Goal: Task Accomplishment & Management: Use online tool/utility

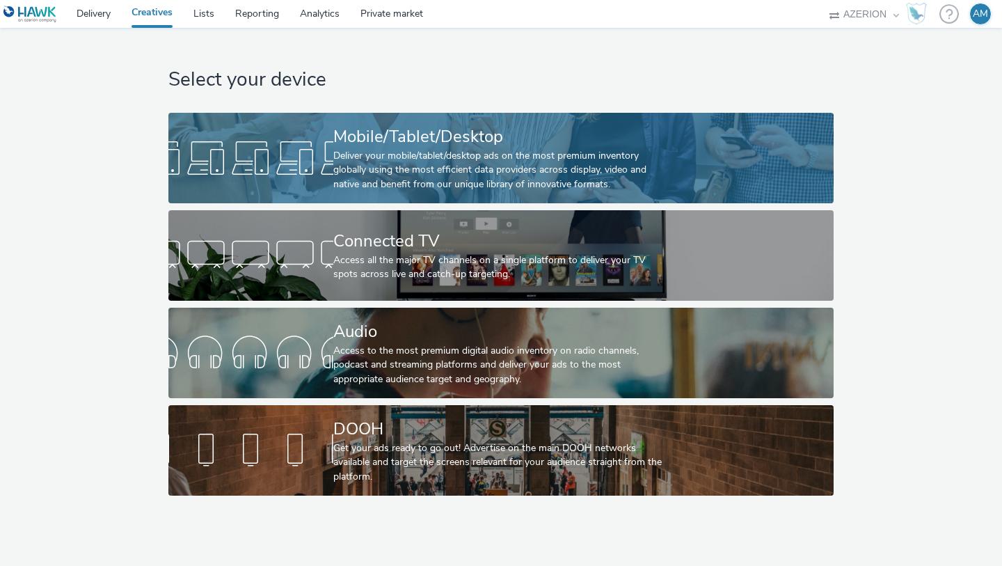
click at [276, 143] on div at bounding box center [250, 158] width 165 height 45
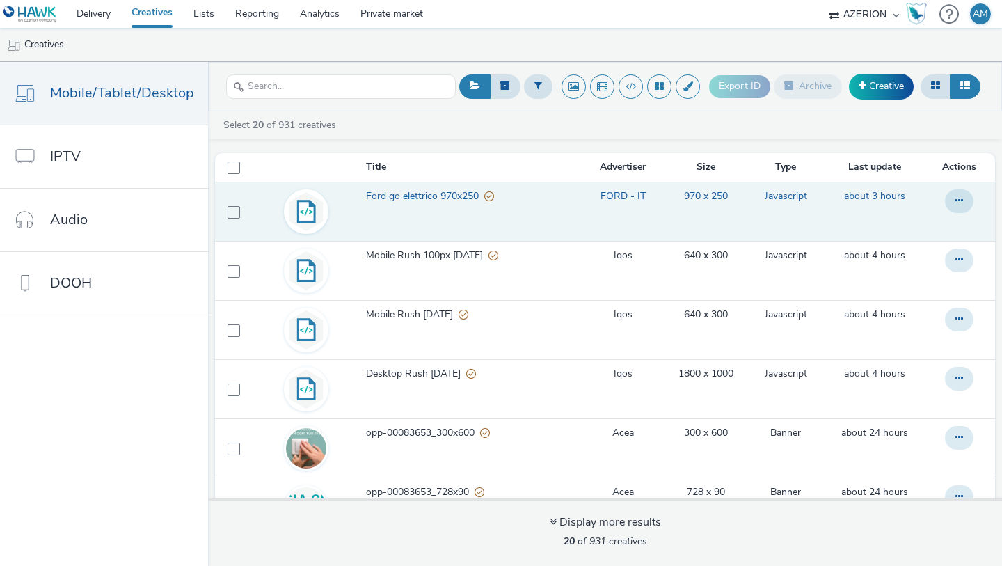
click at [397, 197] on span "Ford go elettrico 970x250" at bounding box center [425, 196] width 118 height 14
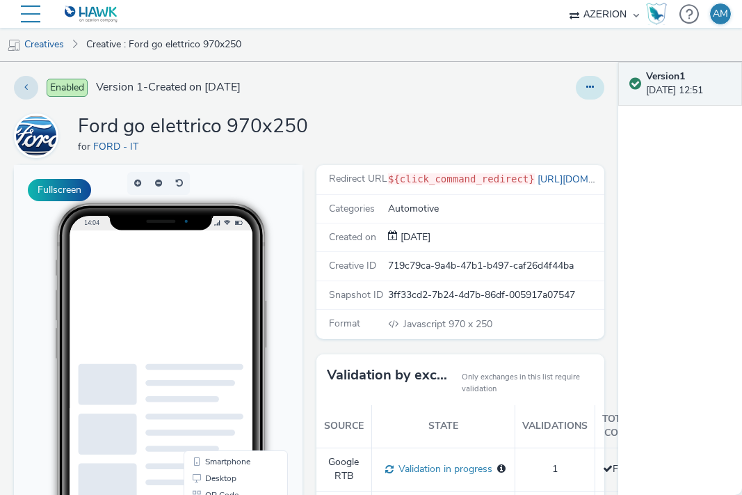
click at [597, 88] on button at bounding box center [590, 88] width 29 height 24
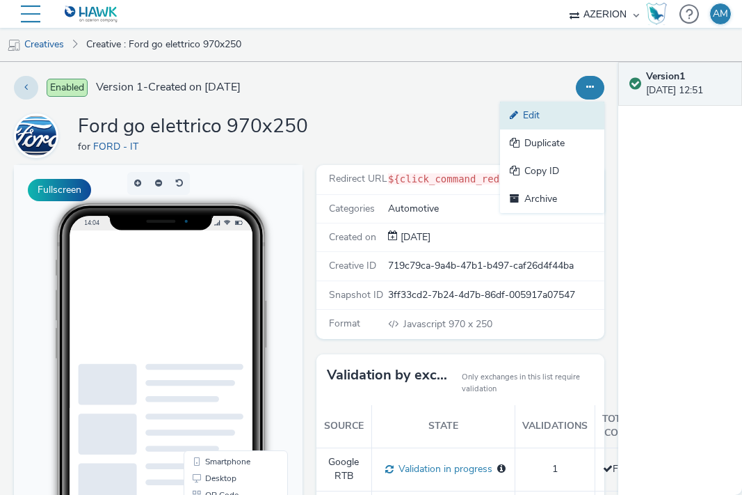
click at [563, 113] on link "Edit" at bounding box center [552, 116] width 104 height 28
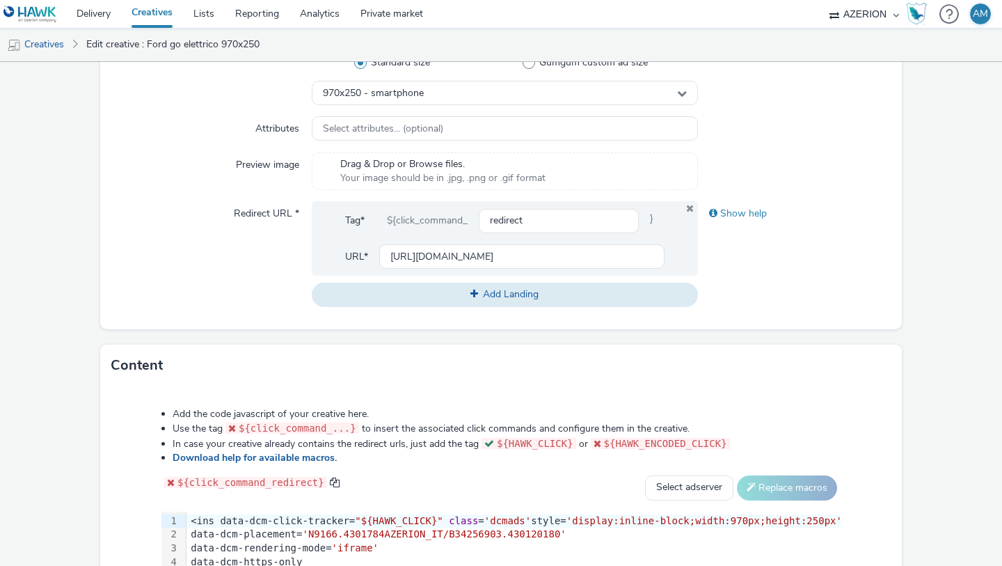
scroll to position [421, 0]
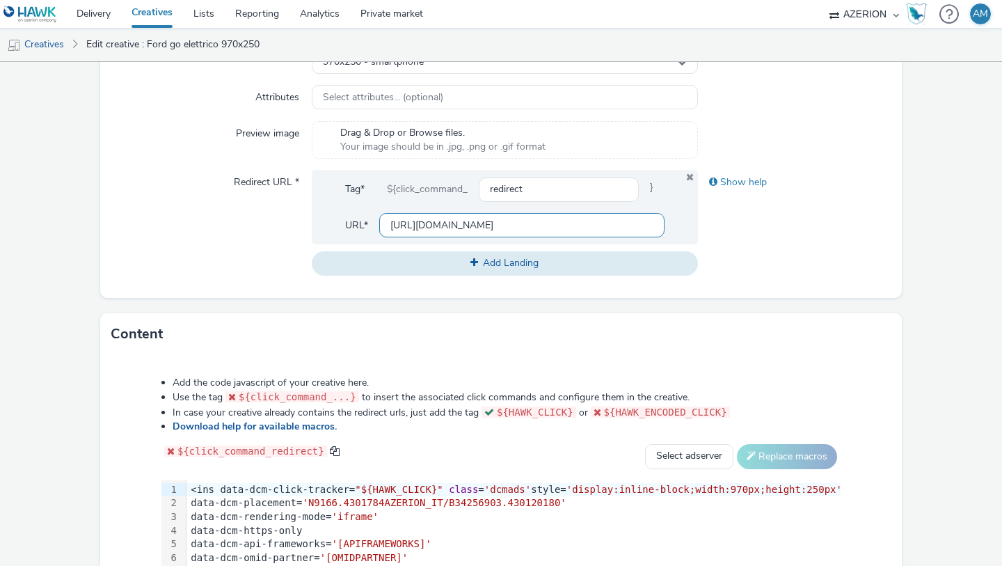
click at [605, 229] on input "[URL][DOMAIN_NAME]" at bounding box center [521, 225] width 285 height 24
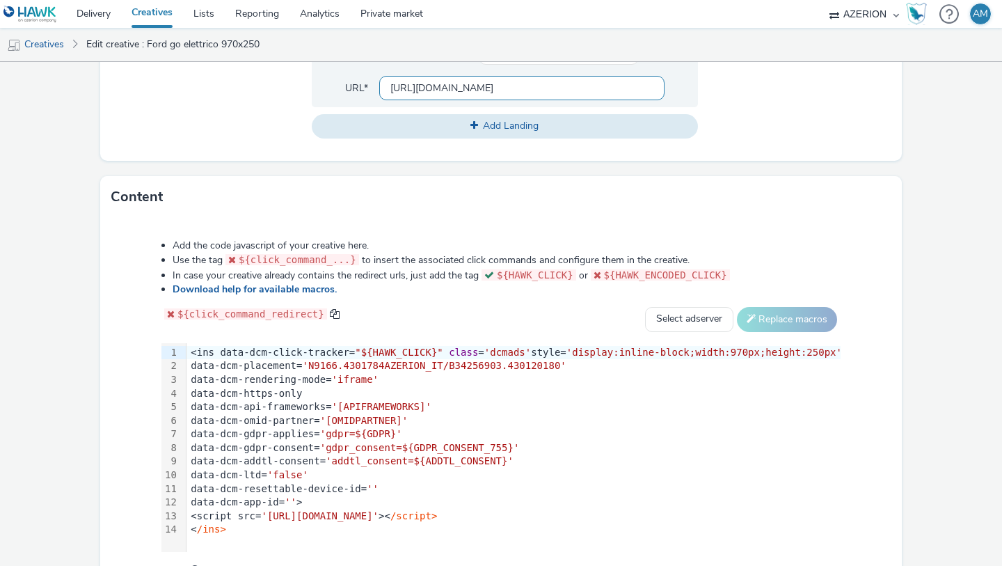
scroll to position [628, 0]
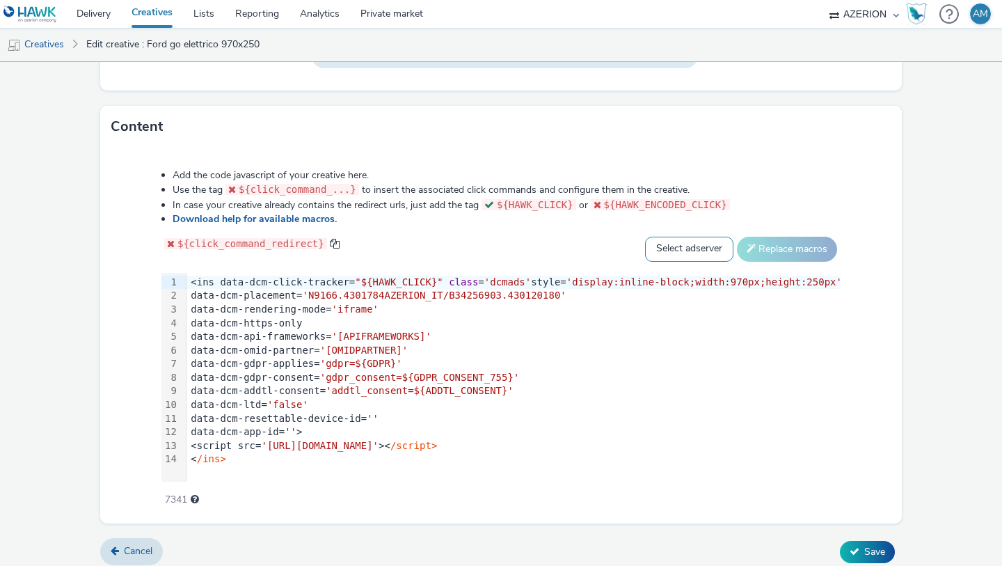
click at [701, 242] on select "Select adserver Sizmek DCM Adform Sting" at bounding box center [689, 249] width 88 height 25
click at [695, 331] on div "data-dcm-api-frameworks= '[APIFRAMEWORKS]'" at bounding box center [514, 337] width 657 height 14
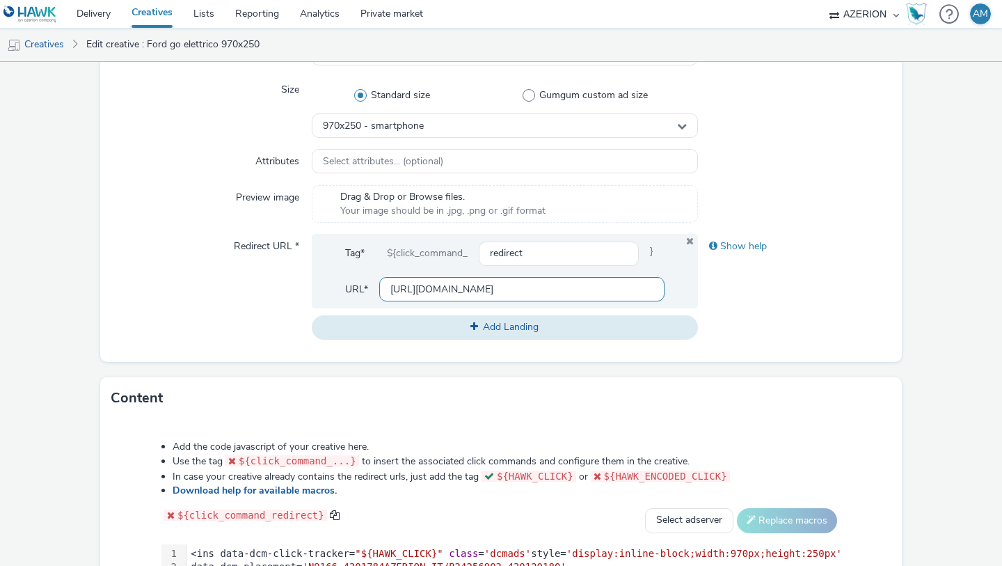
scroll to position [0, 0]
drag, startPoint x: 573, startPoint y: 286, endPoint x: 727, endPoint y: 293, distance: 154.6
click at [728, 292] on div "Redirect URL * Tag* ${click_command_ redirect } URL* https://www.ford.it/acquis…" at bounding box center [500, 286] width 779 height 105
click at [596, 293] on input "[URL][DOMAIN_NAME]" at bounding box center [521, 289] width 285 height 24
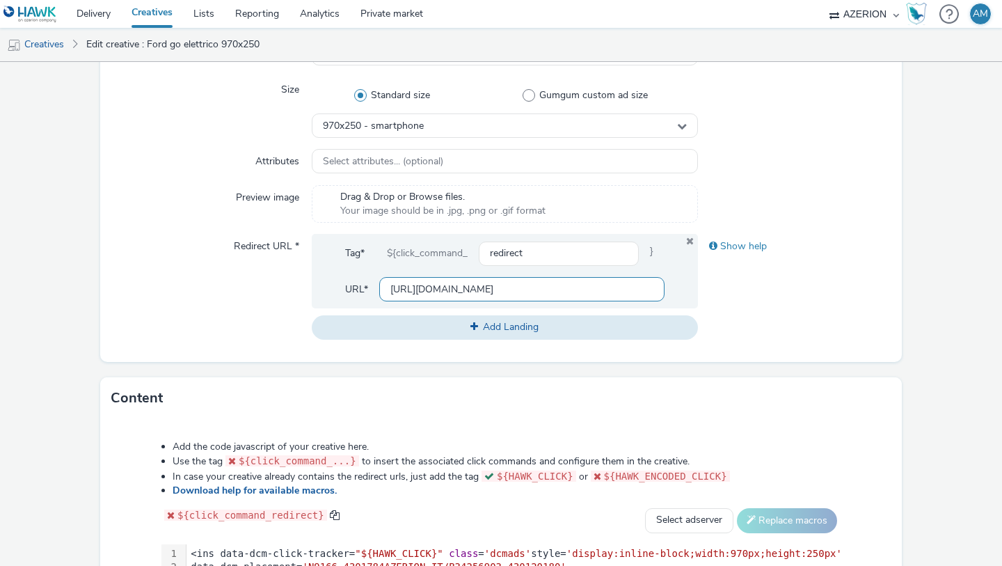
click at [596, 293] on input "[URL][DOMAIN_NAME]" at bounding box center [521, 289] width 285 height 24
drag, startPoint x: 625, startPoint y: 293, endPoint x: 708, endPoint y: 298, distance: 83.0
click at [708, 297] on div "Redirect URL * Tag* ${click_command_ redirect } URL* https://www.ford.it/acquis…" at bounding box center [500, 286] width 779 height 105
click at [168, 17] on link "Creatives" at bounding box center [152, 14] width 62 height 28
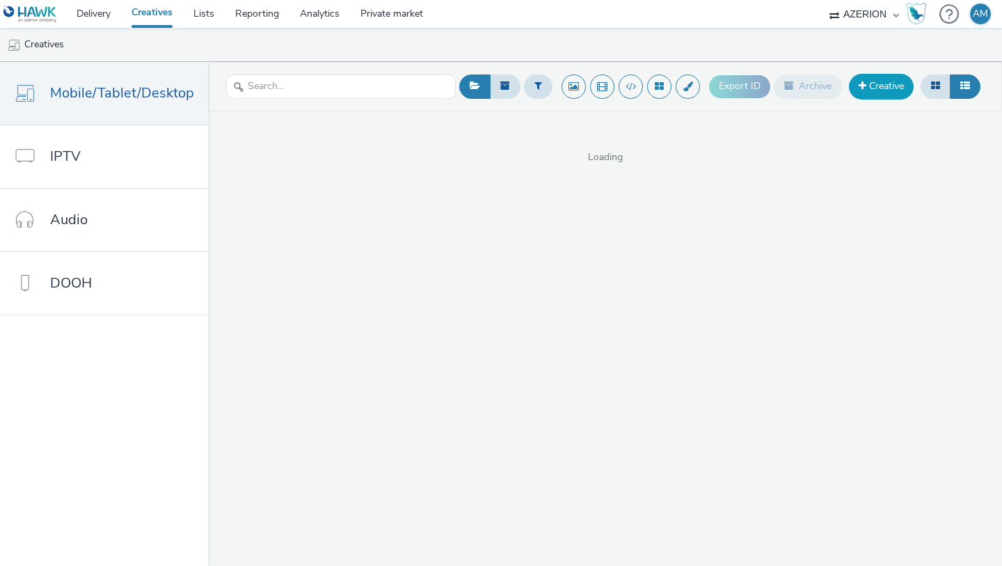
click at [866, 81] on link "Creative" at bounding box center [881, 86] width 65 height 25
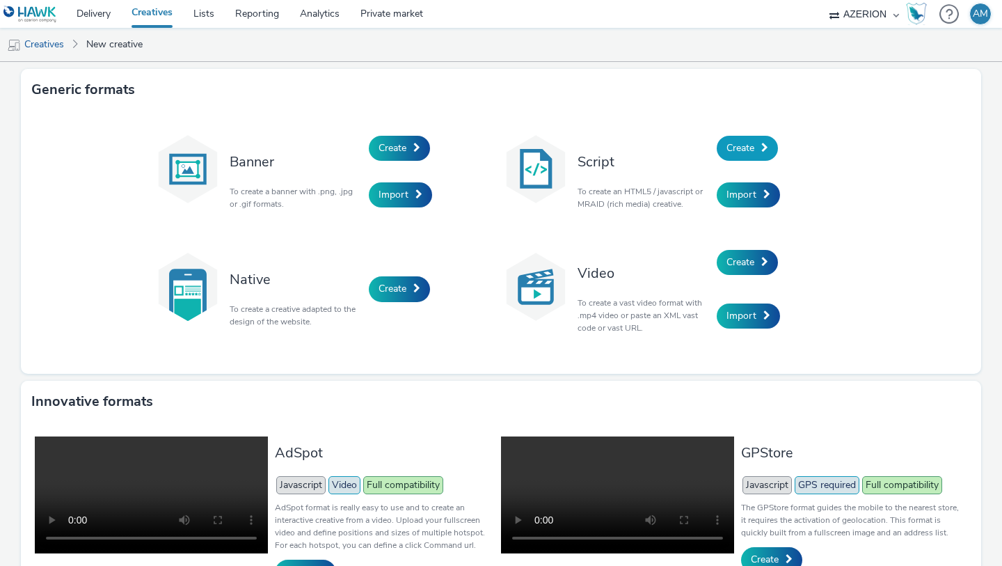
click at [732, 154] on span "Create" at bounding box center [740, 147] width 28 height 13
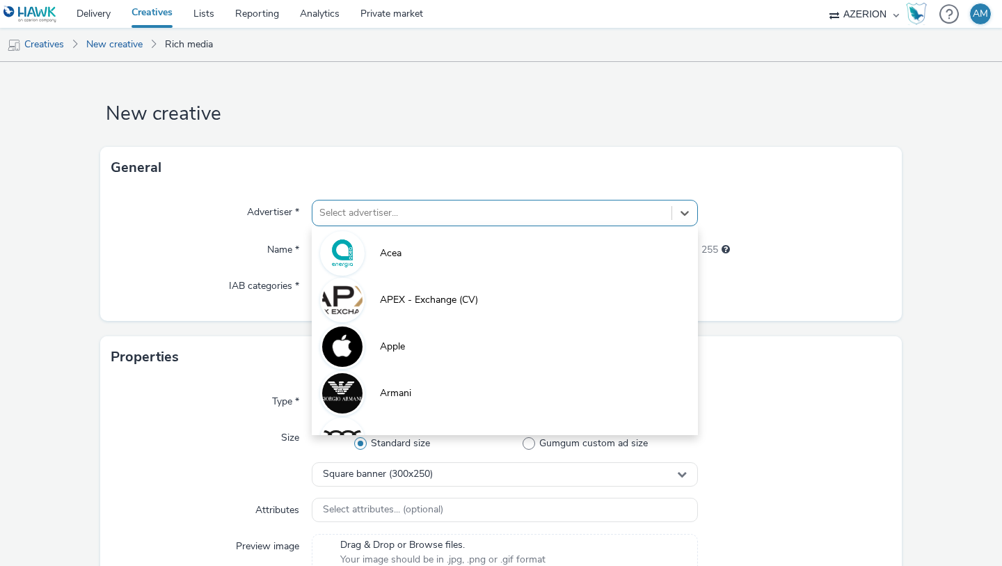
click at [497, 212] on div at bounding box center [491, 213] width 345 height 17
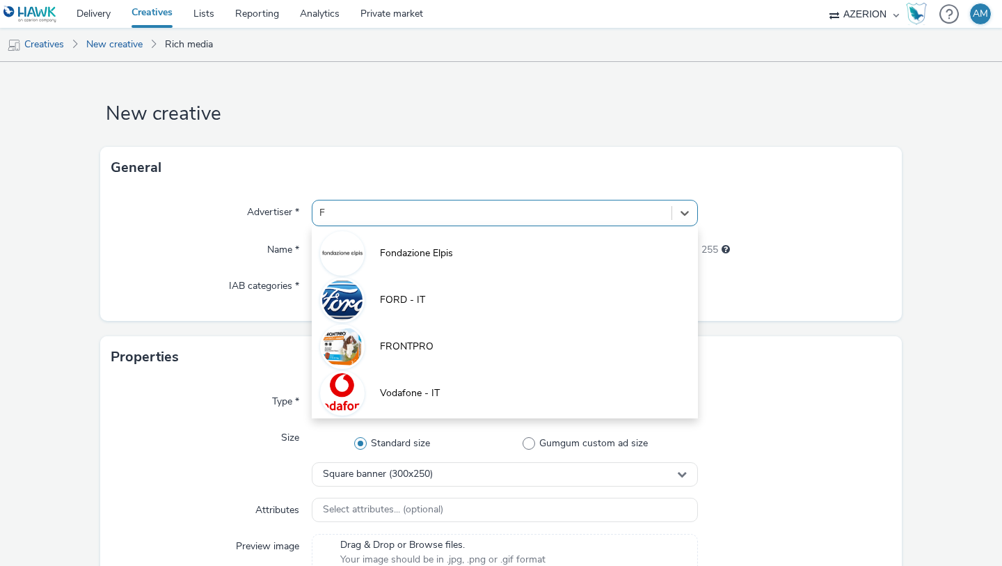
type input "FO"
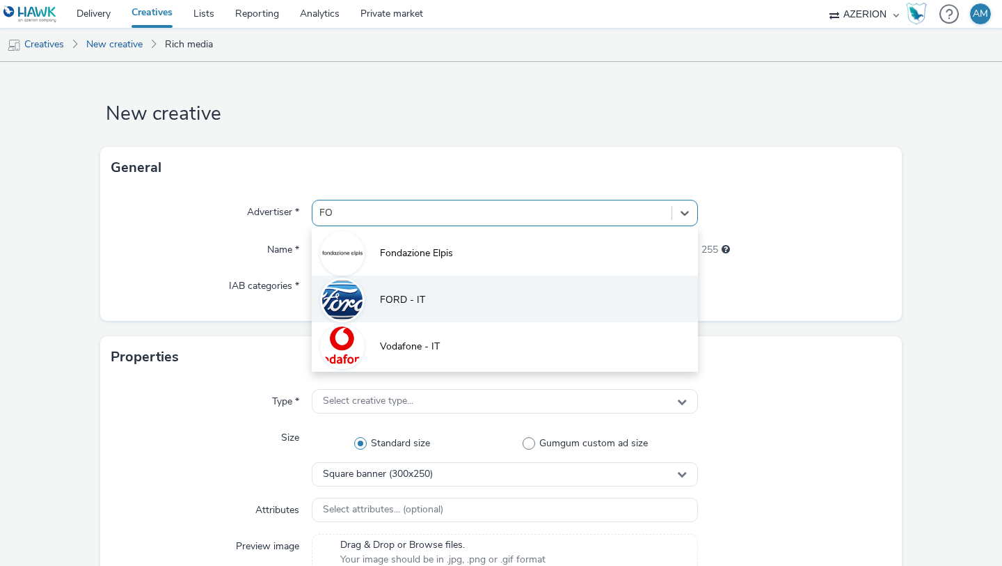
click at [401, 315] on li "FORD - IT" at bounding box center [505, 299] width 386 height 47
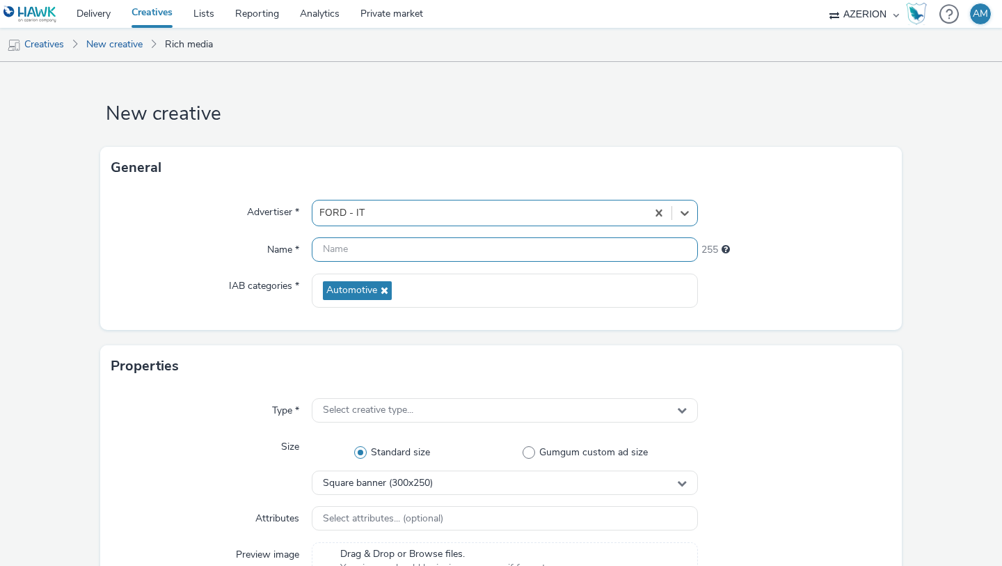
click at [390, 252] on input "text" at bounding box center [505, 249] width 386 height 24
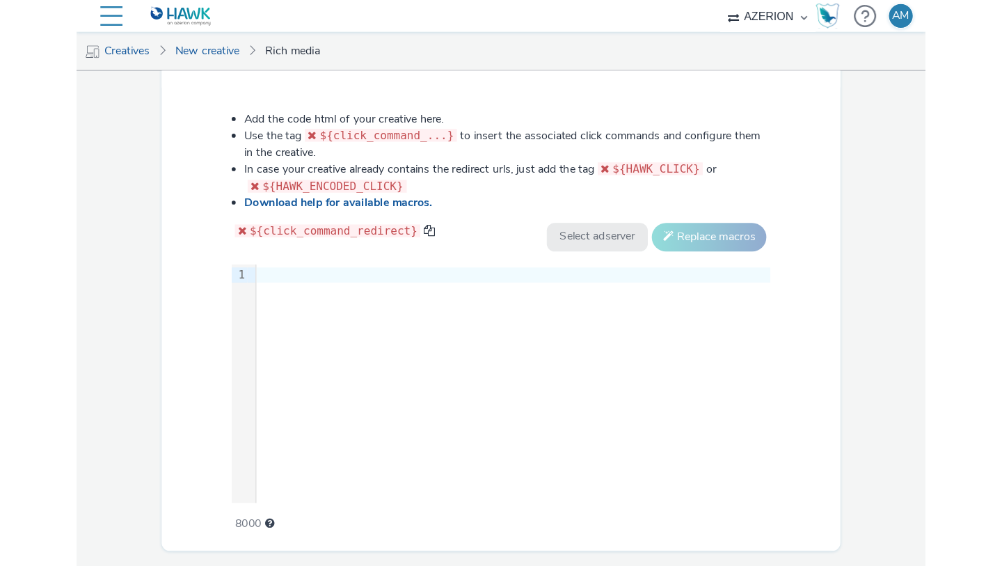
scroll to position [735, 0]
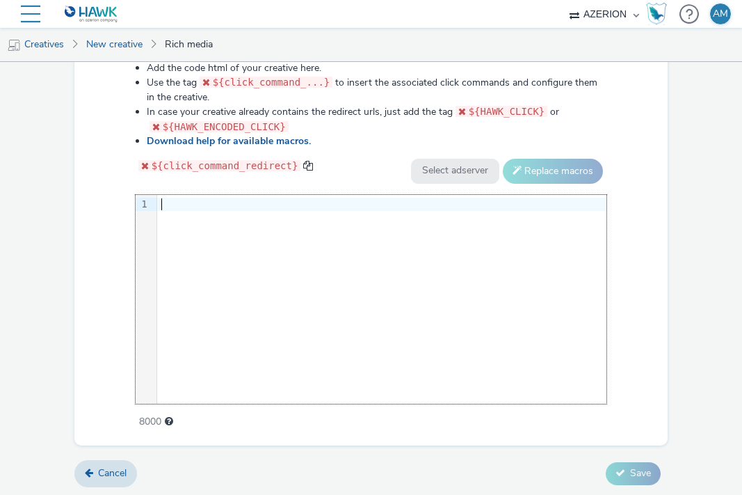
click at [354, 243] on div "9 1 ›" at bounding box center [372, 299] width 472 height 209
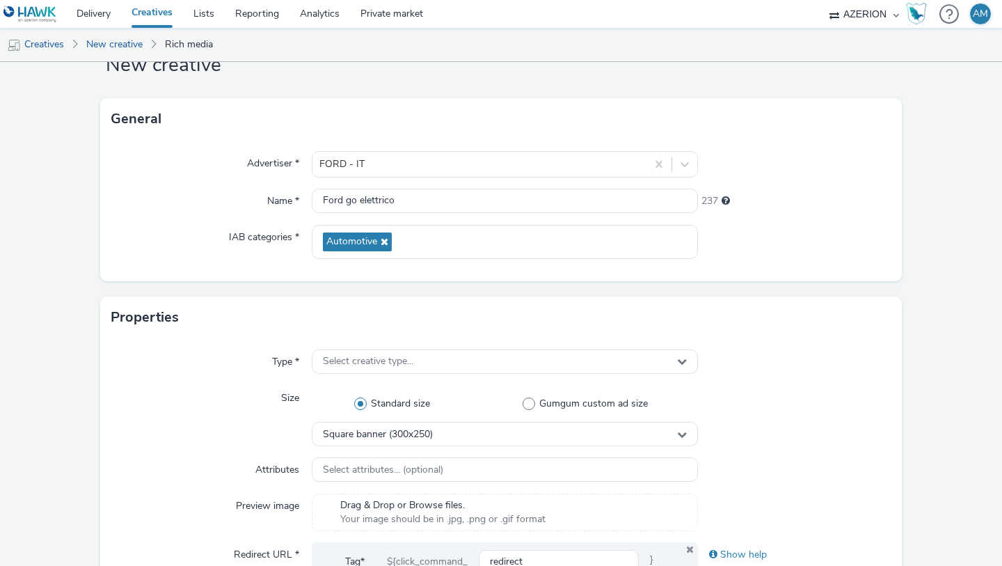
scroll to position [0, 0]
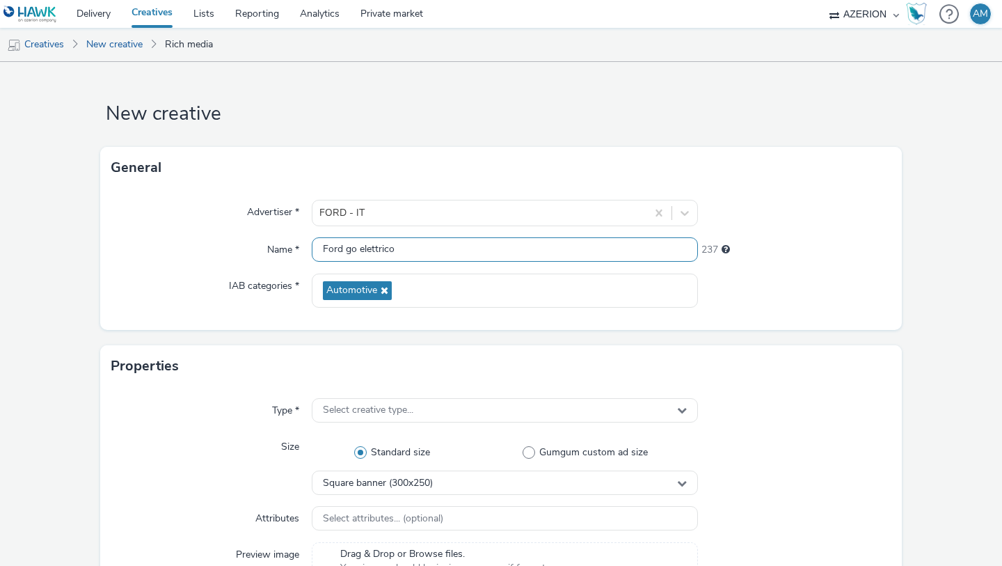
click at [433, 250] on input "Ford go elettrico" at bounding box center [505, 249] width 386 height 24
type input "Ford go elettrico 300x600"
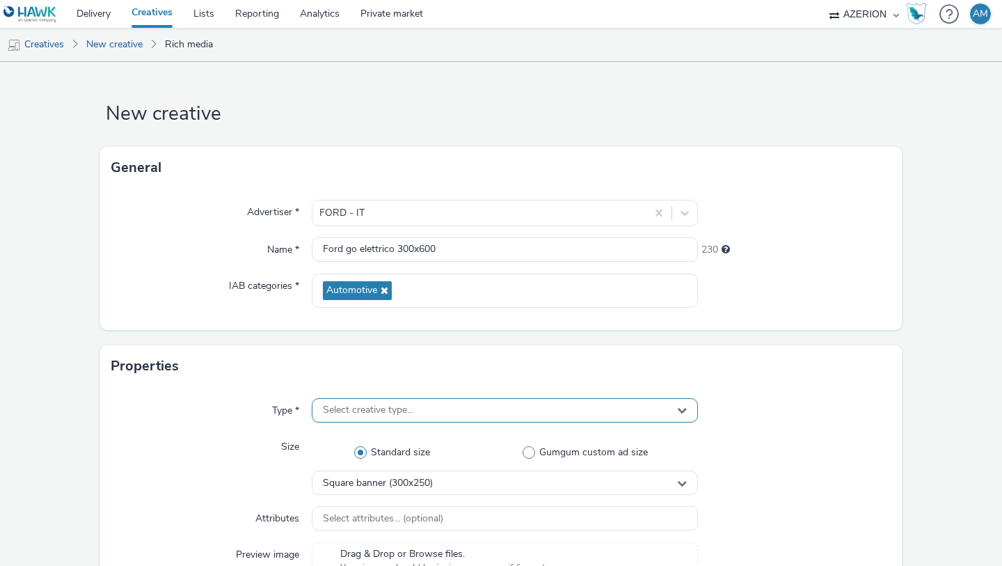
click at [470, 398] on div "Select creative type..." at bounding box center [505, 410] width 386 height 24
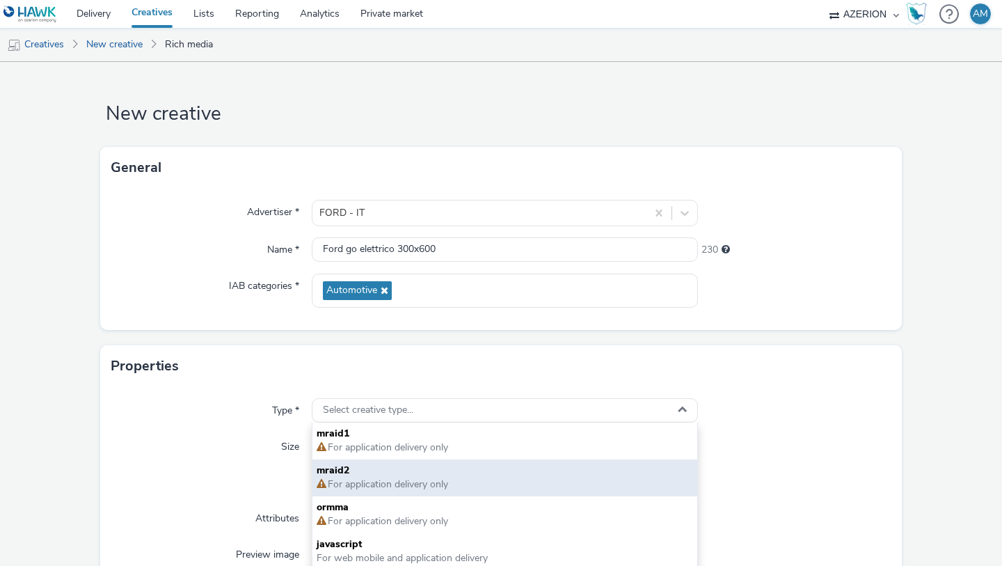
scroll to position [10, 0]
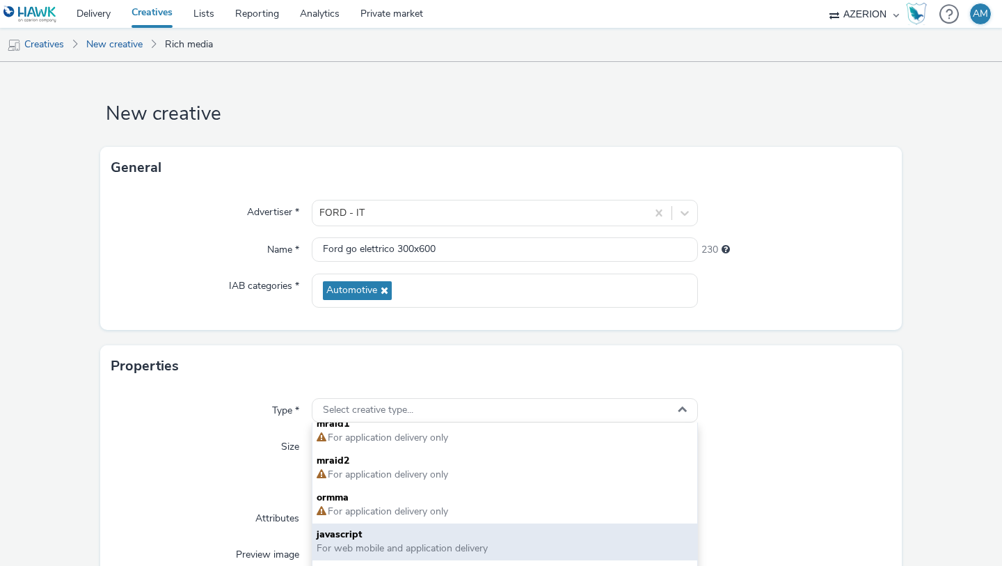
click at [426, 536] on span "javascript" at bounding box center [505, 534] width 376 height 14
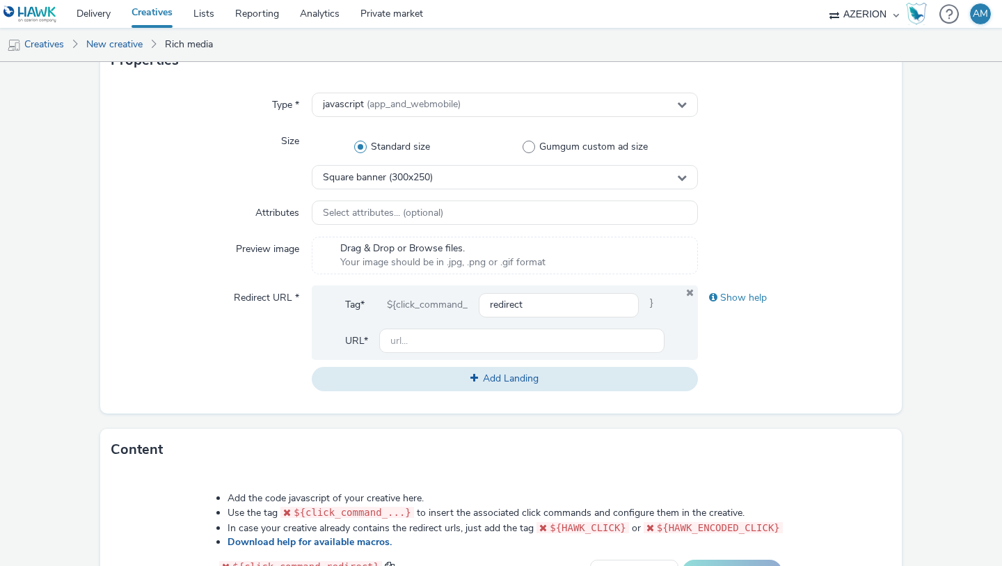
scroll to position [312, 0]
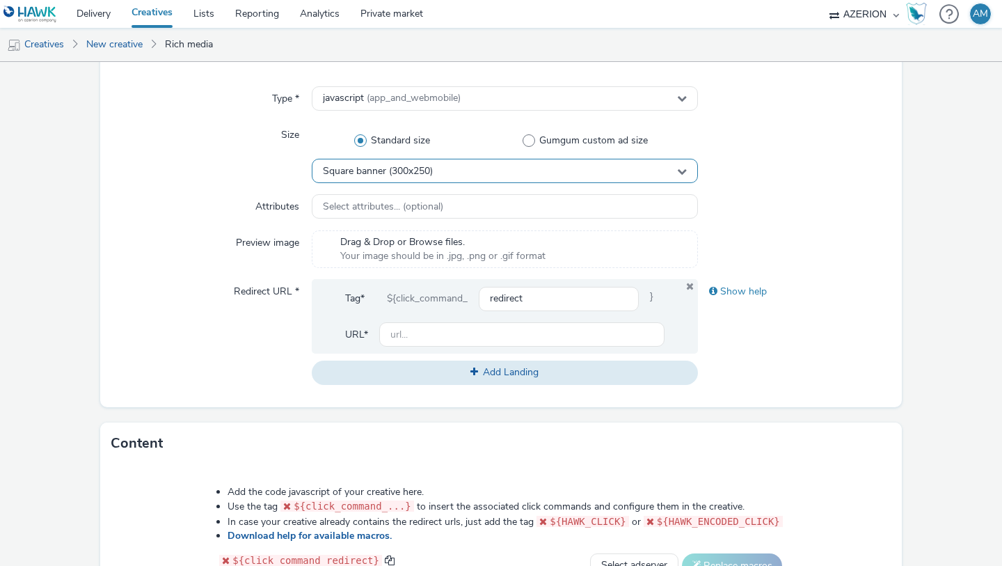
click at [569, 166] on div "Square banner (300x250)" at bounding box center [505, 171] width 386 height 24
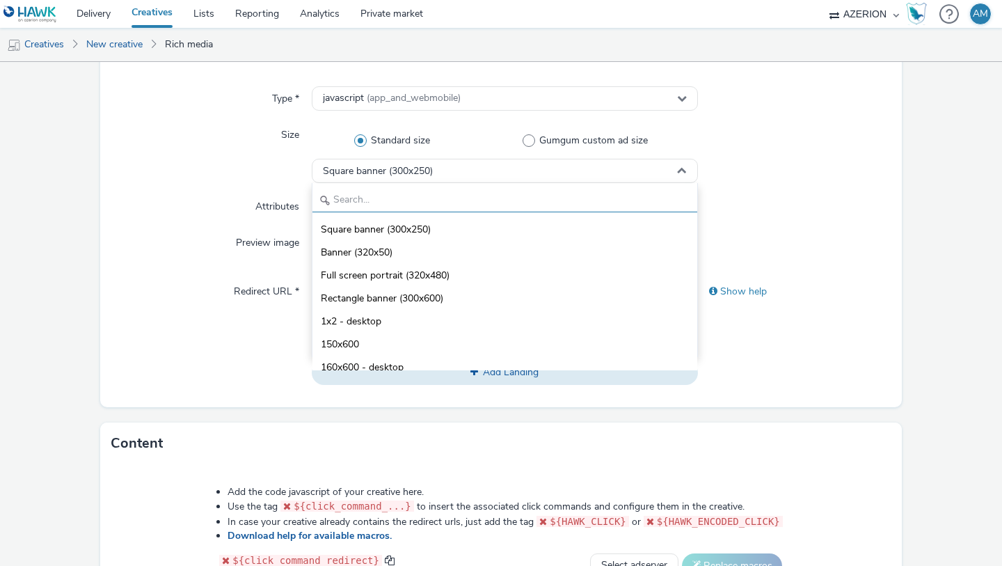
click at [439, 198] on input "text" at bounding box center [504, 200] width 385 height 24
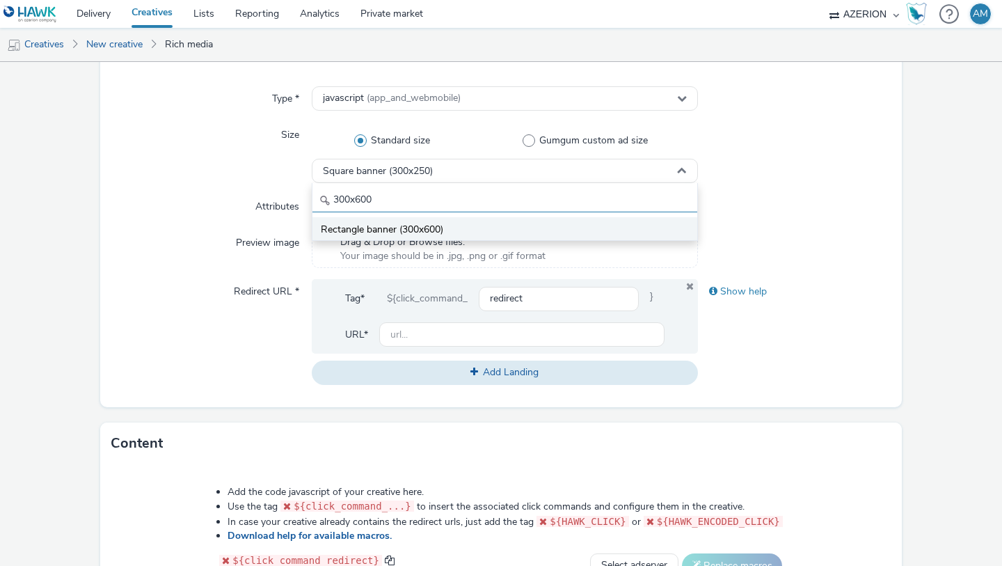
type input "300x600"
click at [382, 228] on span "Rectangle banner (300x600)" at bounding box center [382, 230] width 122 height 14
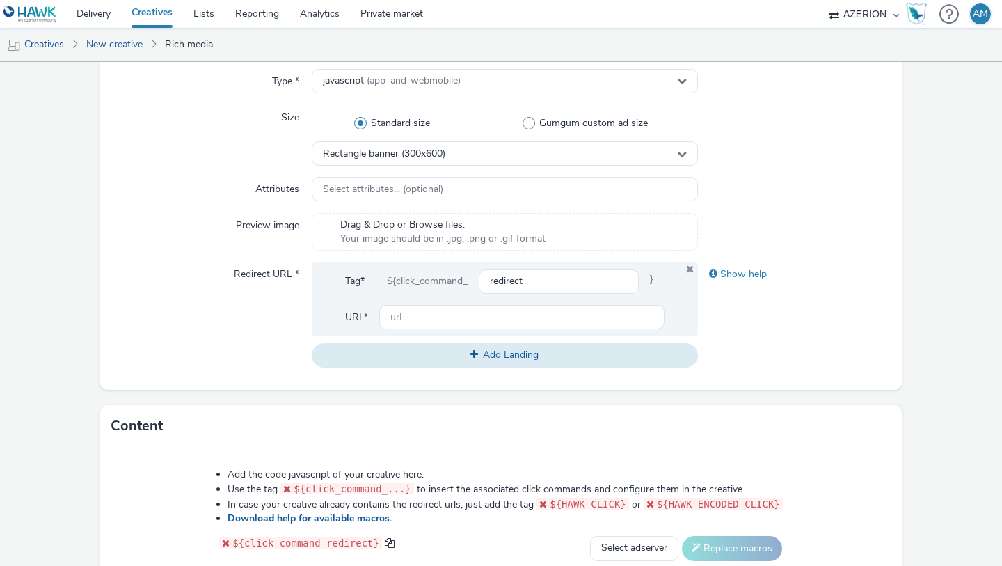
scroll to position [342, 0]
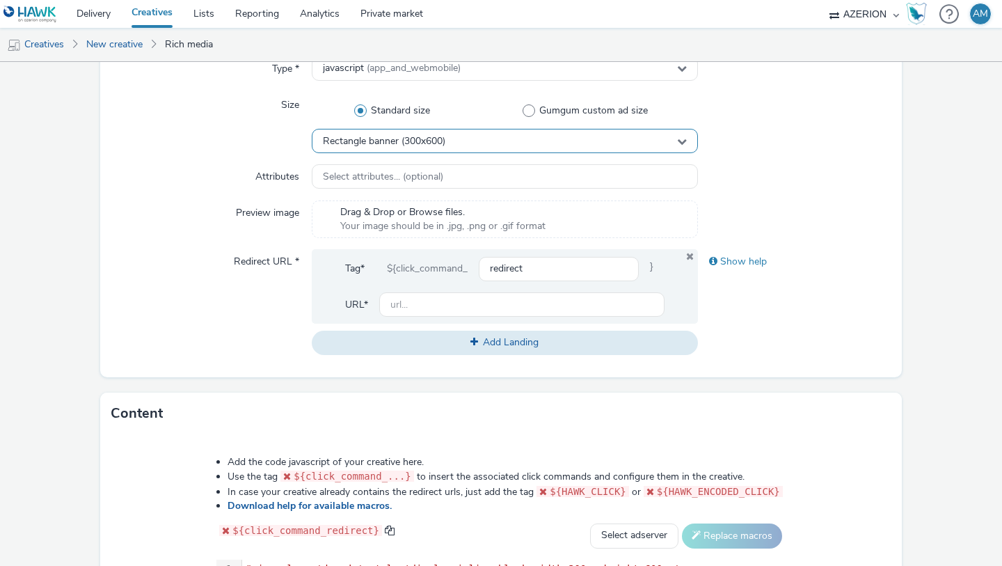
click at [554, 144] on div "Rectangle banner (300x600)" at bounding box center [505, 141] width 386 height 24
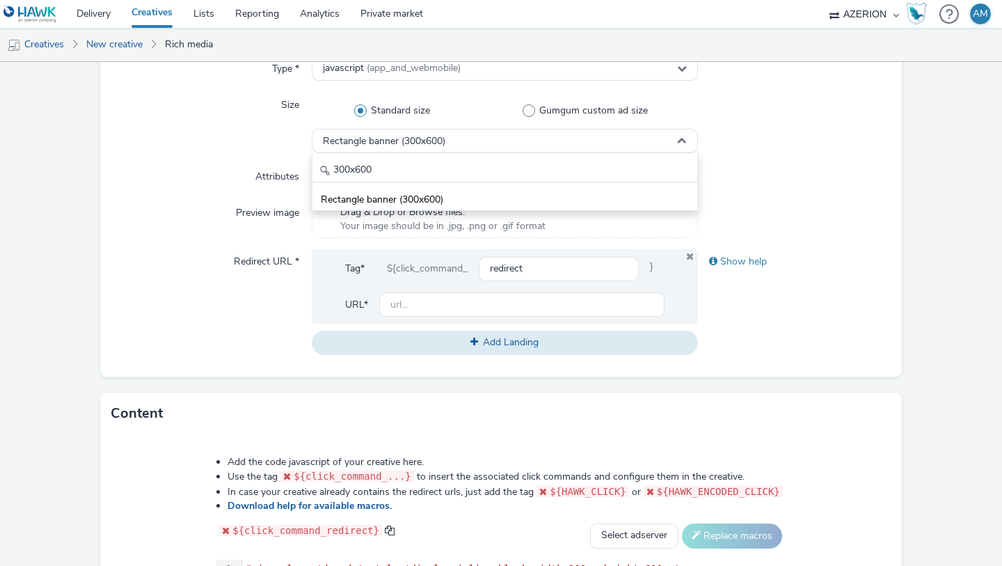
click at [850, 165] on div at bounding box center [794, 176] width 193 height 25
click at [550, 297] on input "text" at bounding box center [521, 304] width 285 height 24
paste input "[URL][DOMAIN_NAME]"
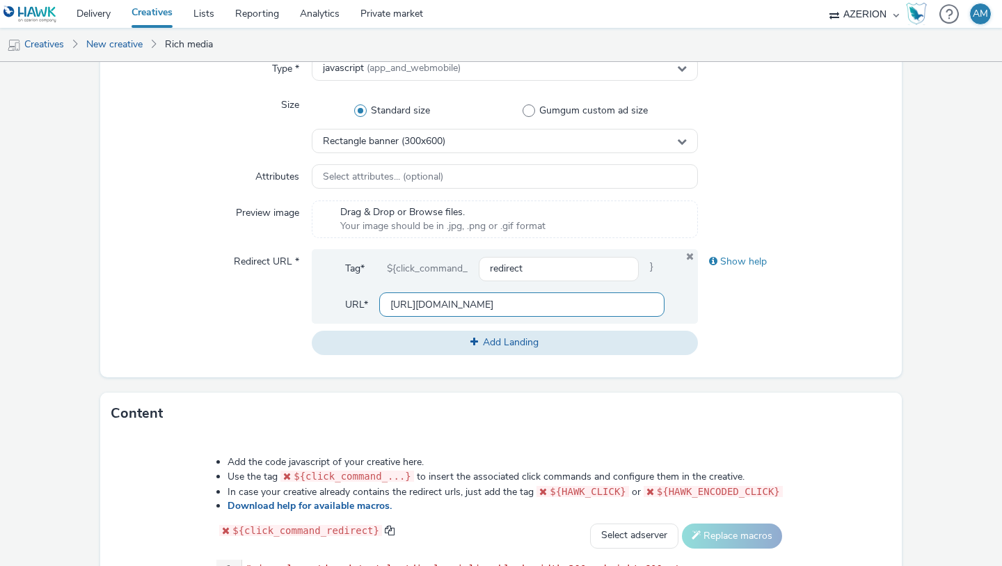
type input "[URL][DOMAIN_NAME]"
click at [781, 304] on div "Show help" at bounding box center [794, 301] width 193 height 105
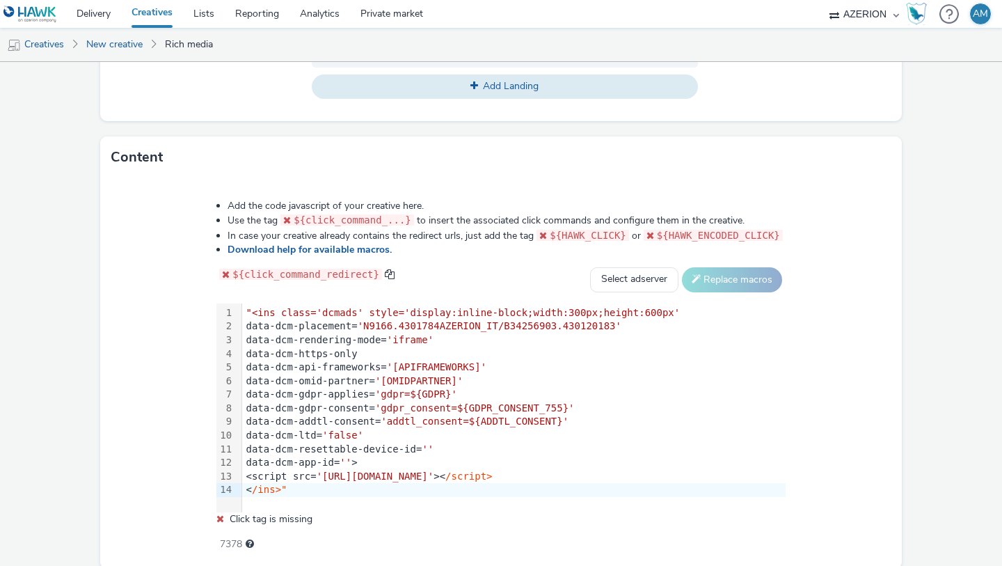
scroll to position [585, 0]
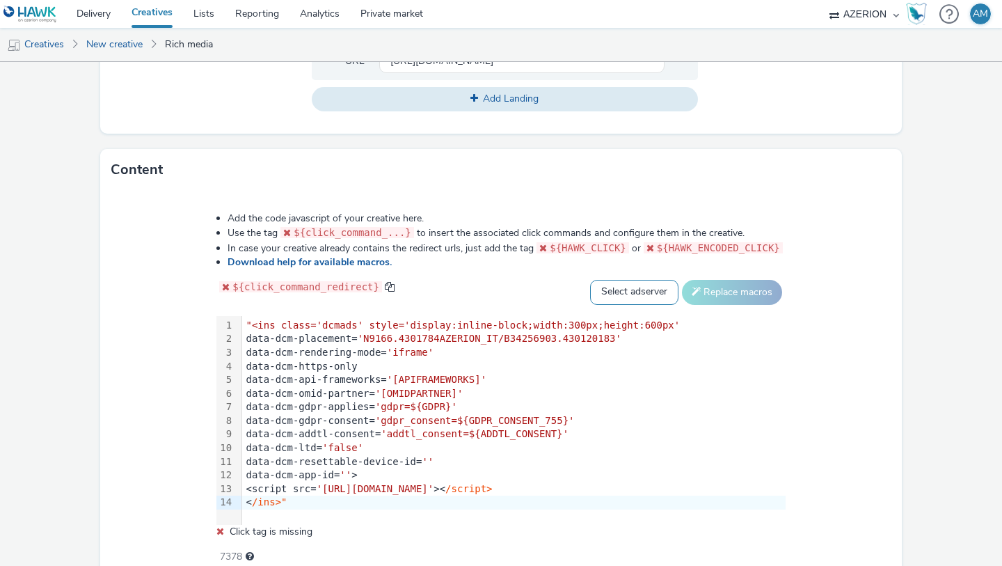
click at [653, 285] on select "Select adserver Sizmek DCM Adform Sting" at bounding box center [634, 292] width 88 height 25
select select "dcm"
click at [755, 298] on button "Replace macros" at bounding box center [732, 292] width 100 height 25
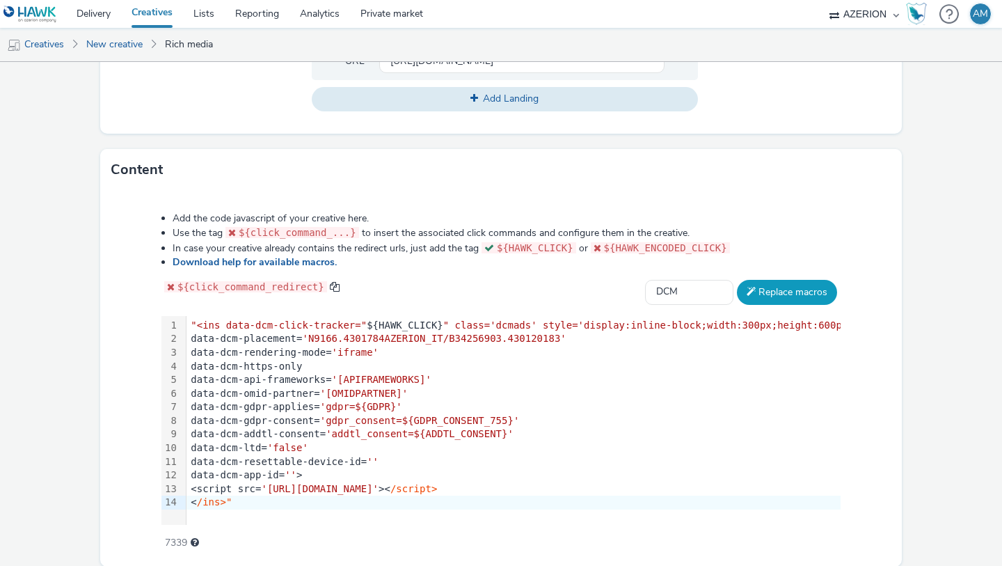
click at [759, 287] on button "Replace macros" at bounding box center [787, 292] width 100 height 25
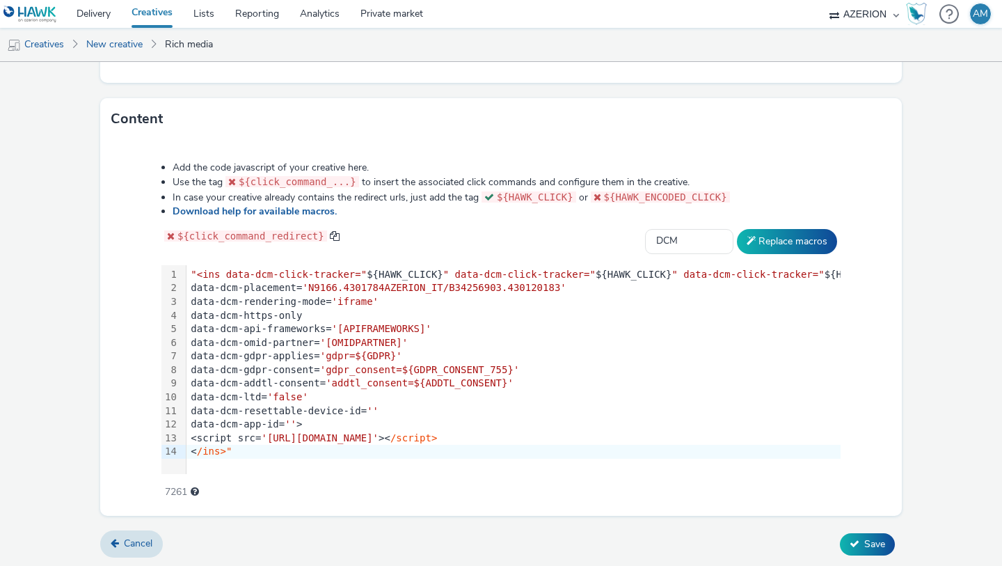
click at [197, 276] on span ""<ins data-dcm-click-tracker="" at bounding box center [279, 274] width 176 height 11
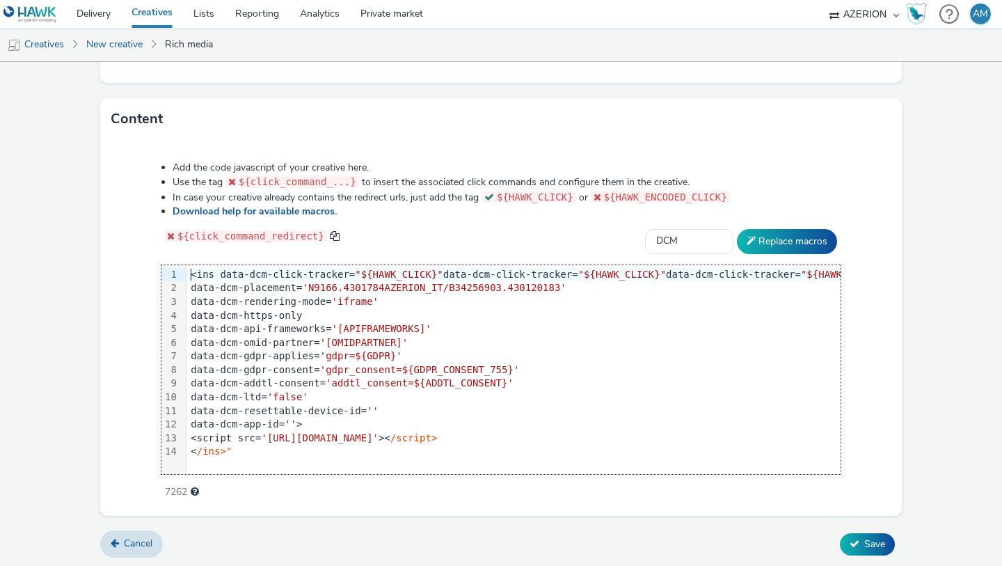
click at [259, 453] on div "< /ins>"" at bounding box center [737, 452] width 1102 height 14
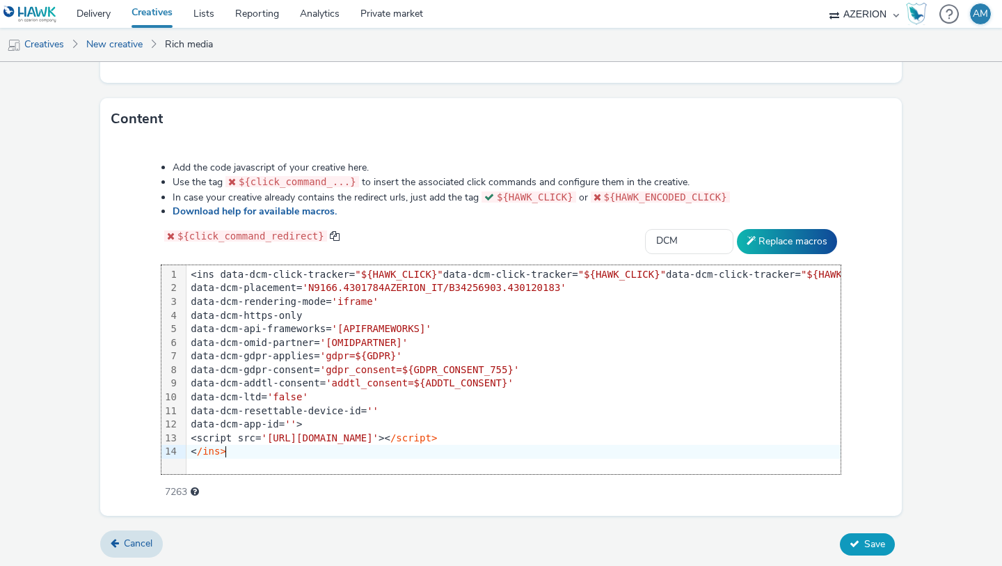
click at [868, 541] on span "Save" at bounding box center [874, 543] width 21 height 13
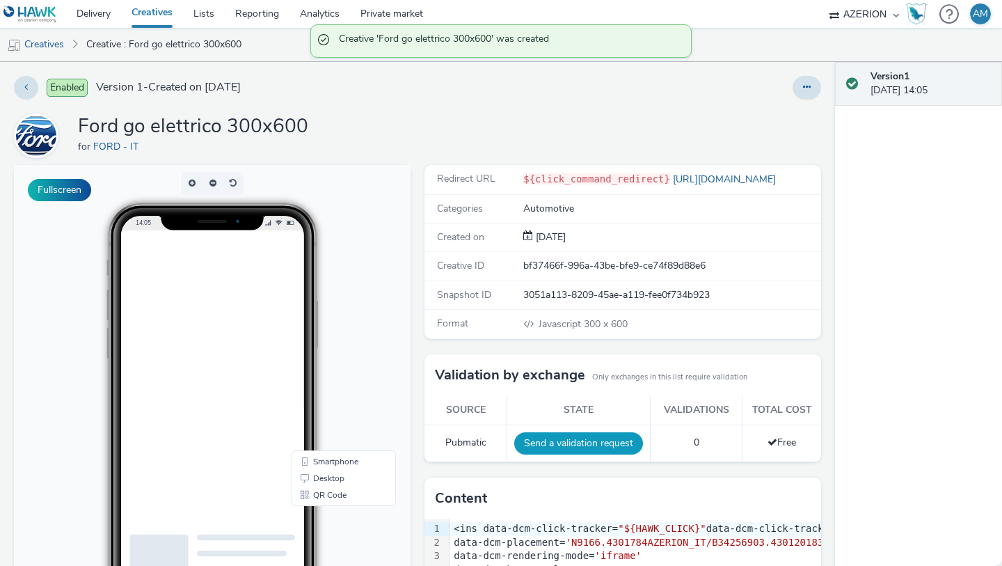
scroll to position [4, 0]
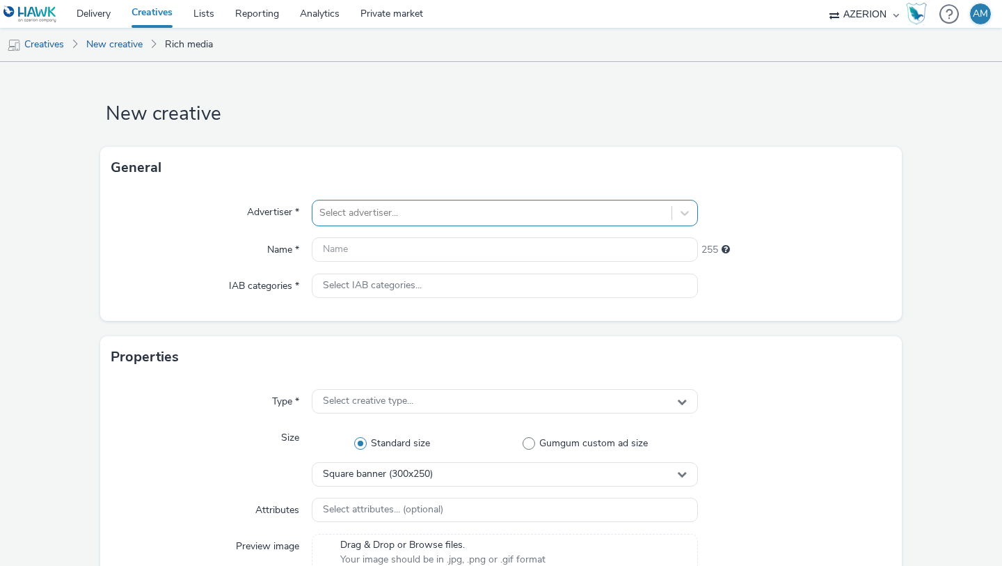
click at [342, 206] on div at bounding box center [491, 213] width 345 height 17
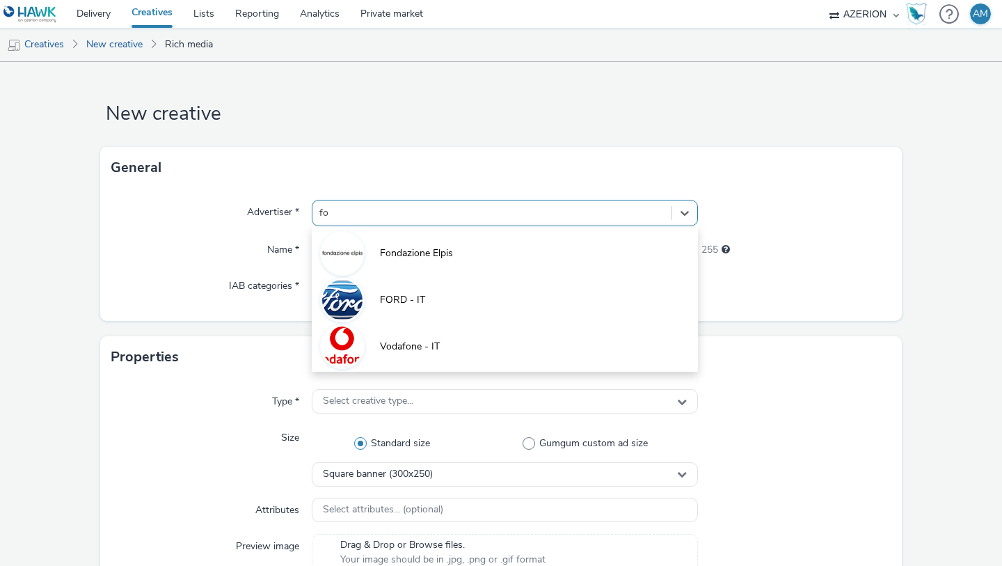
type input "for"
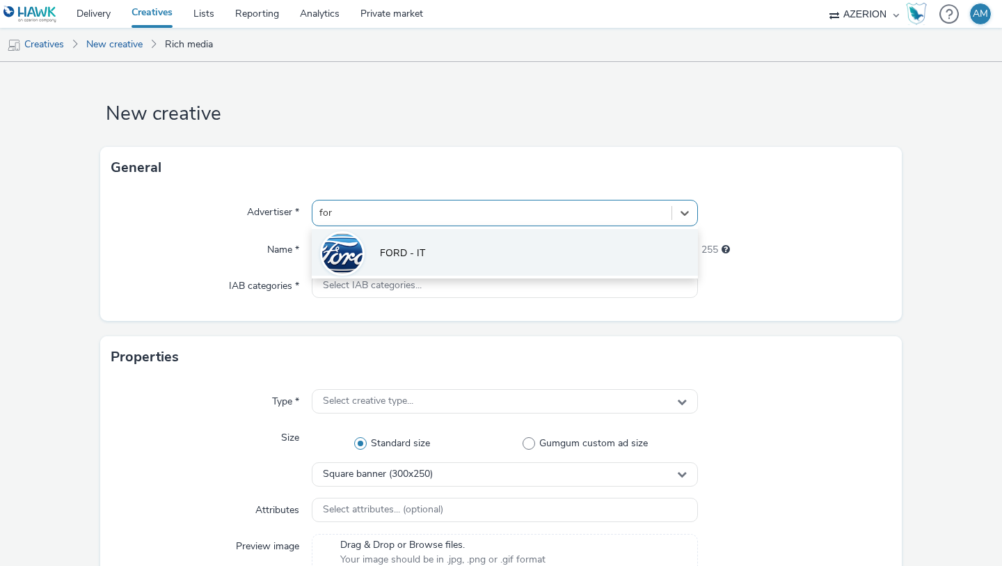
click at [358, 253] on img at bounding box center [342, 253] width 40 height 40
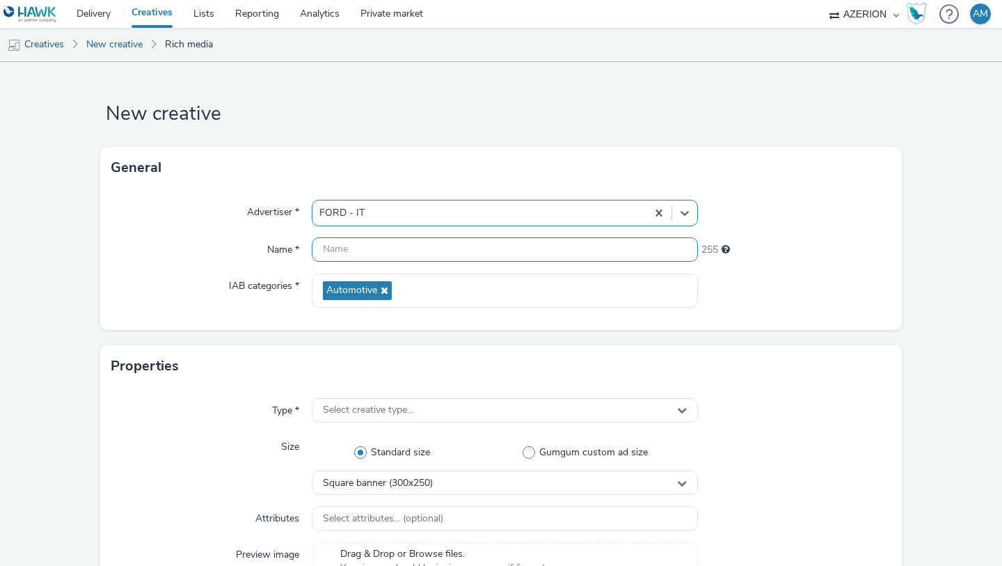
click at [353, 250] on input "text" at bounding box center [505, 249] width 386 height 24
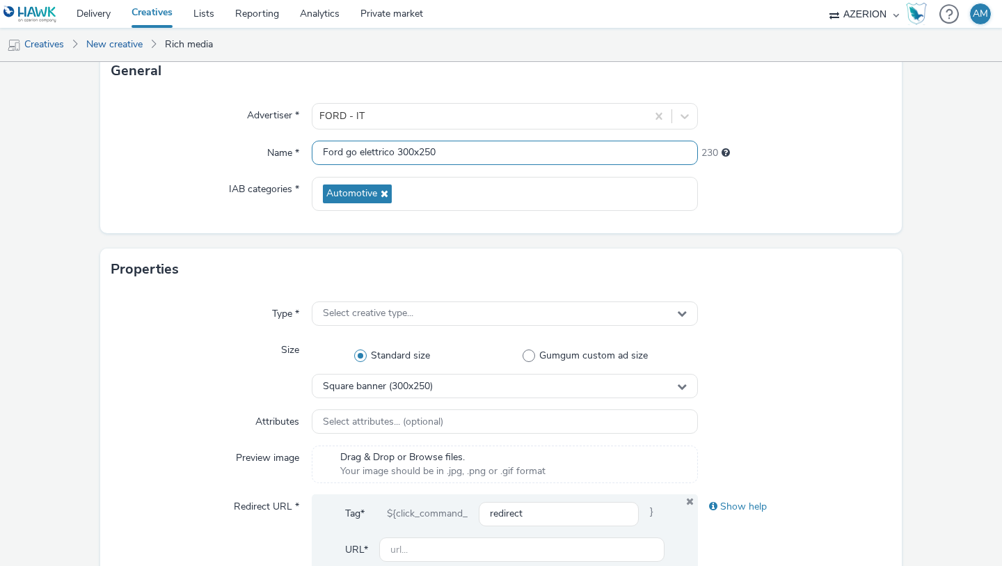
scroll to position [161, 0]
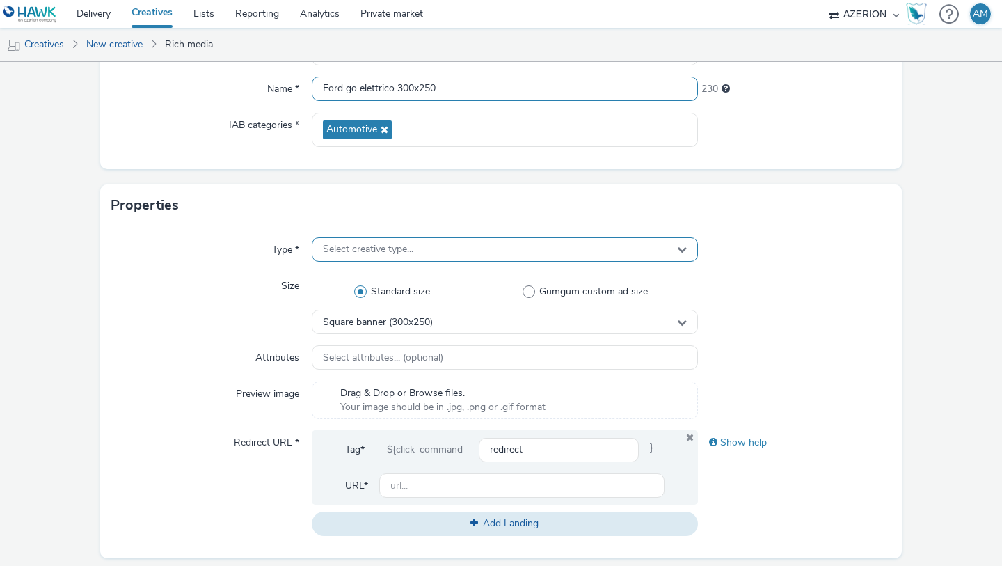
type input "Ford go elettrico 300x250"
click at [406, 250] on span "Select creative type..." at bounding box center [368, 250] width 90 height 12
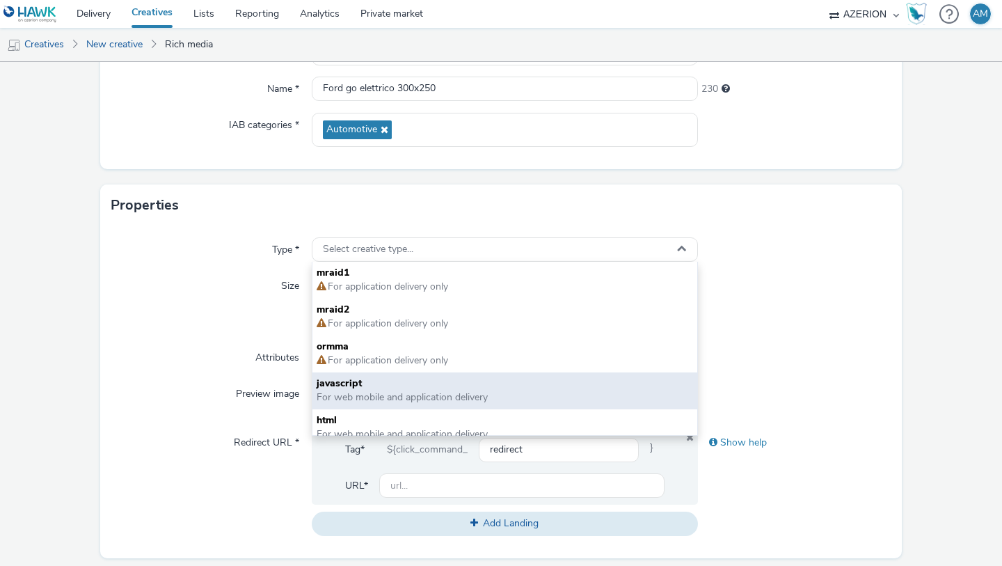
click at [355, 383] on span "javascript" at bounding box center [505, 383] width 376 height 14
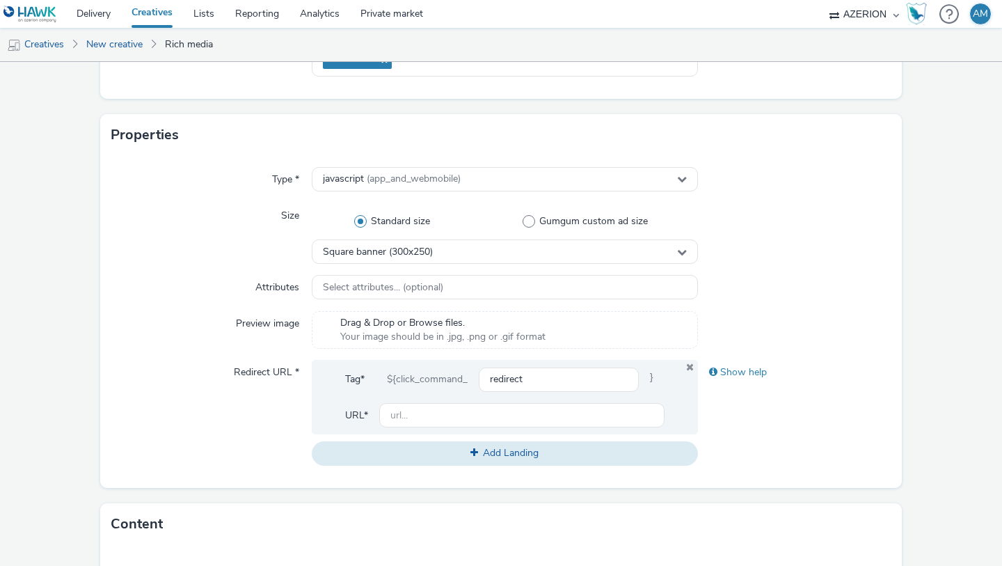
scroll to position [319, 0]
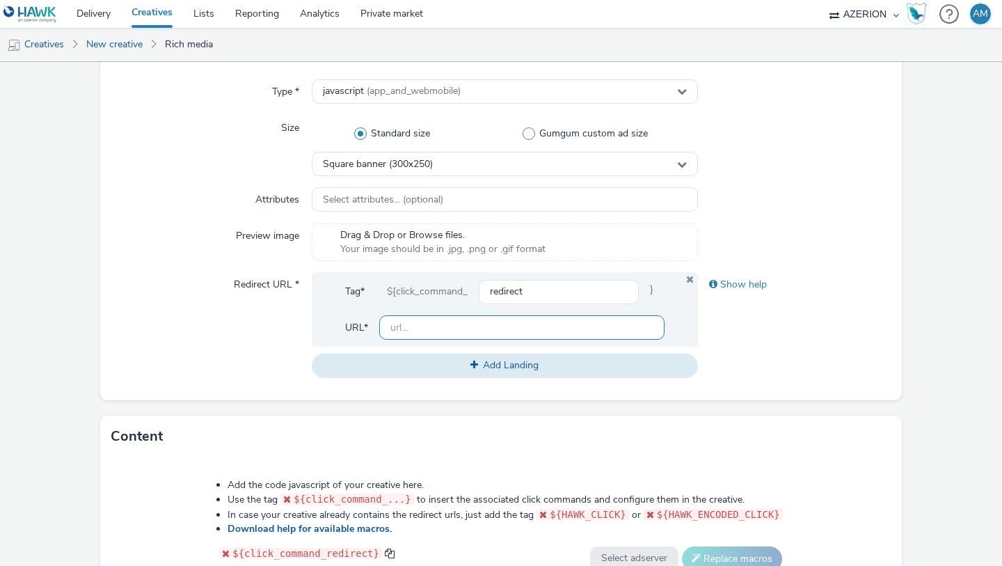
click at [442, 324] on input "text" at bounding box center [521, 327] width 285 height 24
paste input "[URL][DOMAIN_NAME]"
type input "[URL][DOMAIN_NAME]"
click at [795, 198] on div at bounding box center [794, 199] width 193 height 25
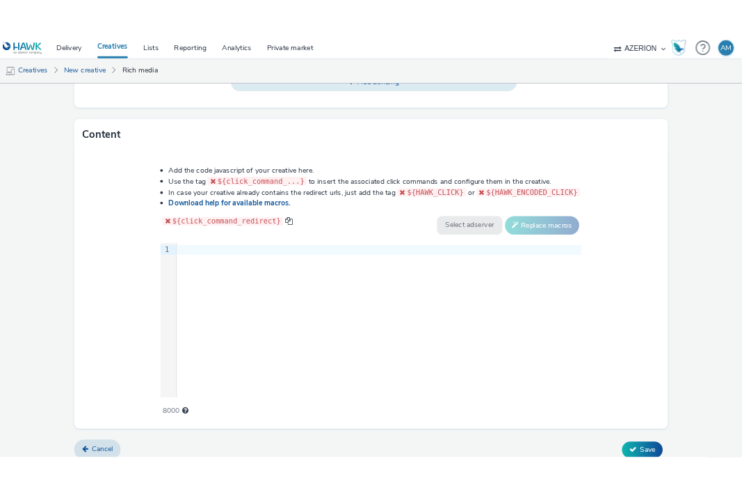
scroll to position [636, 0]
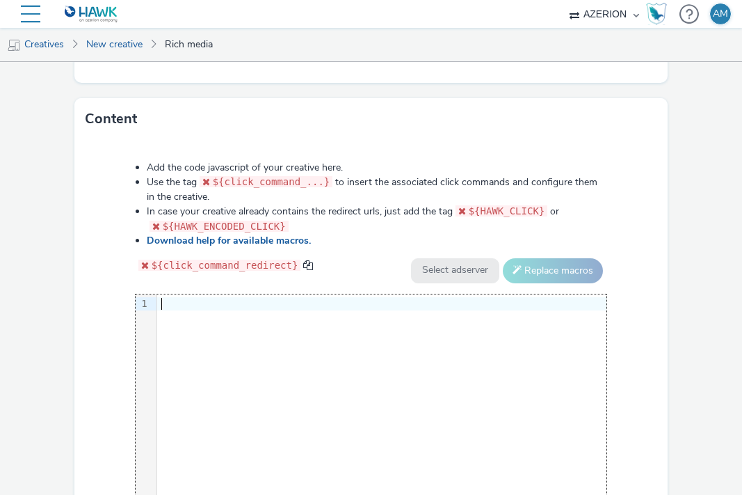
click at [475, 335] on div "9 1 ›" at bounding box center [372, 398] width 472 height 209
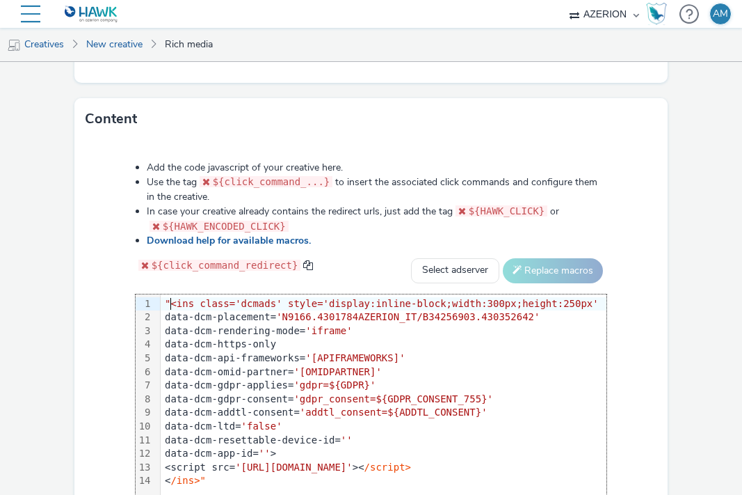
click at [170, 303] on span ""<ins class='dcmads' style='display:inline-block;width:300px;height:250px'" at bounding box center [382, 303] width 434 height 11
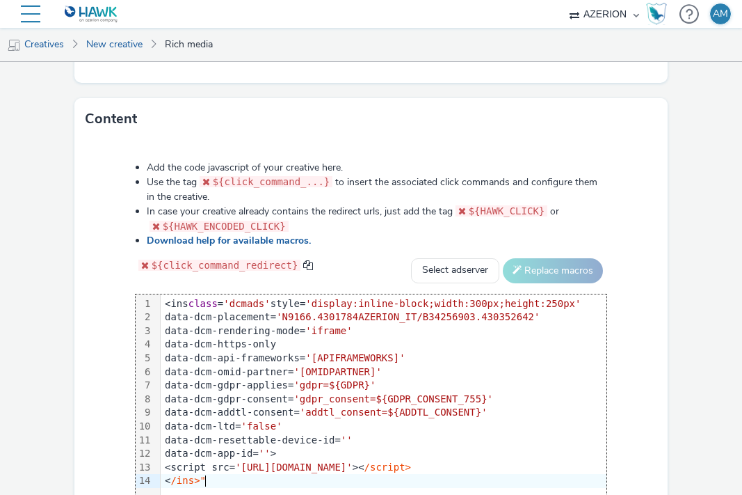
click at [316, 478] on div "< /ins>"" at bounding box center [384, 481] width 446 height 14
click at [468, 268] on select "Select adserver Sizmek DCM Adform Sting" at bounding box center [455, 270] width 88 height 25
select select "dcm"
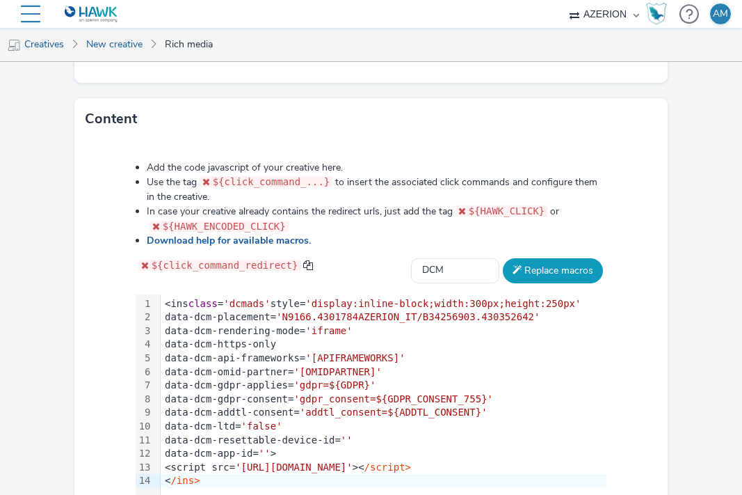
click at [544, 271] on button "Replace macros" at bounding box center [553, 270] width 100 height 25
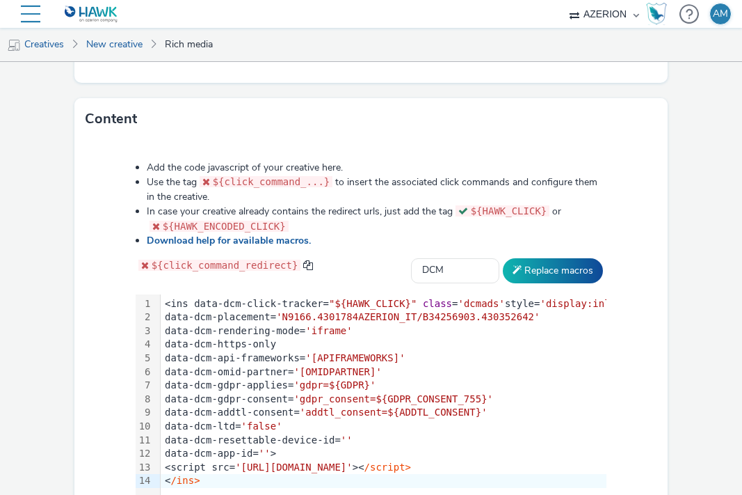
scroll to position [735, 0]
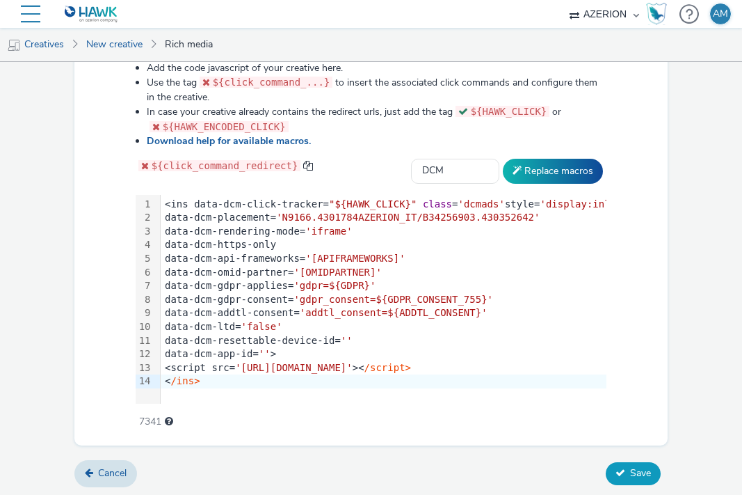
click at [632, 472] on span "Save" at bounding box center [640, 472] width 21 height 13
